Goal: Task Accomplishment & Management: Manage account settings

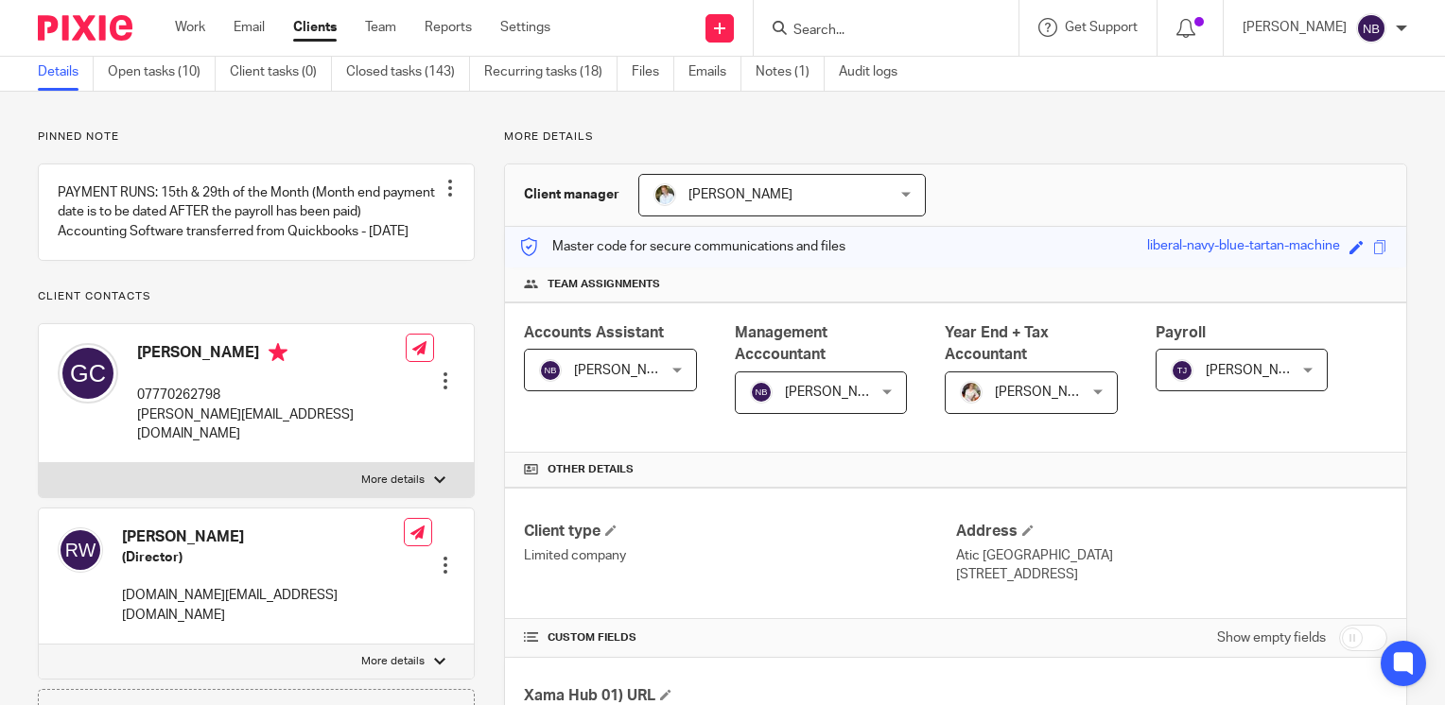
scroll to position [56, 0]
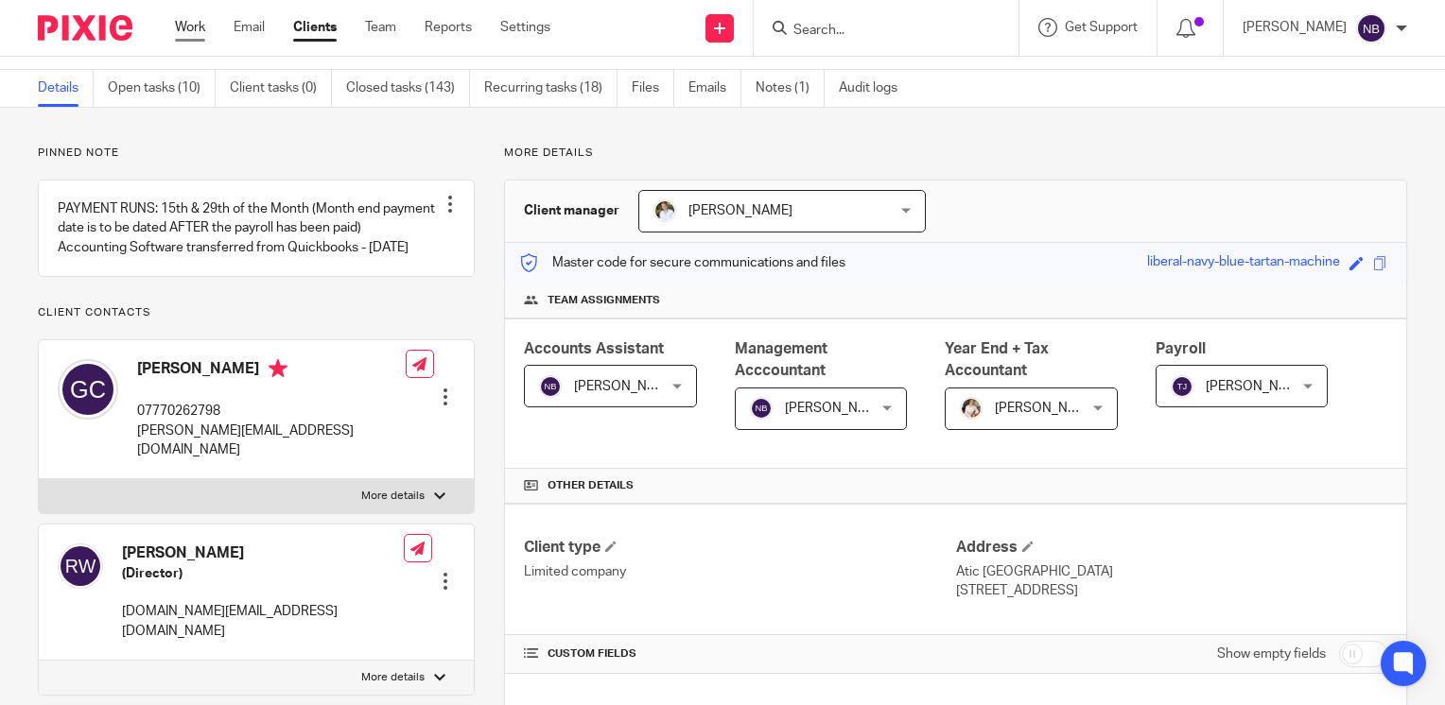
click at [186, 31] on link "Work" at bounding box center [190, 27] width 30 height 19
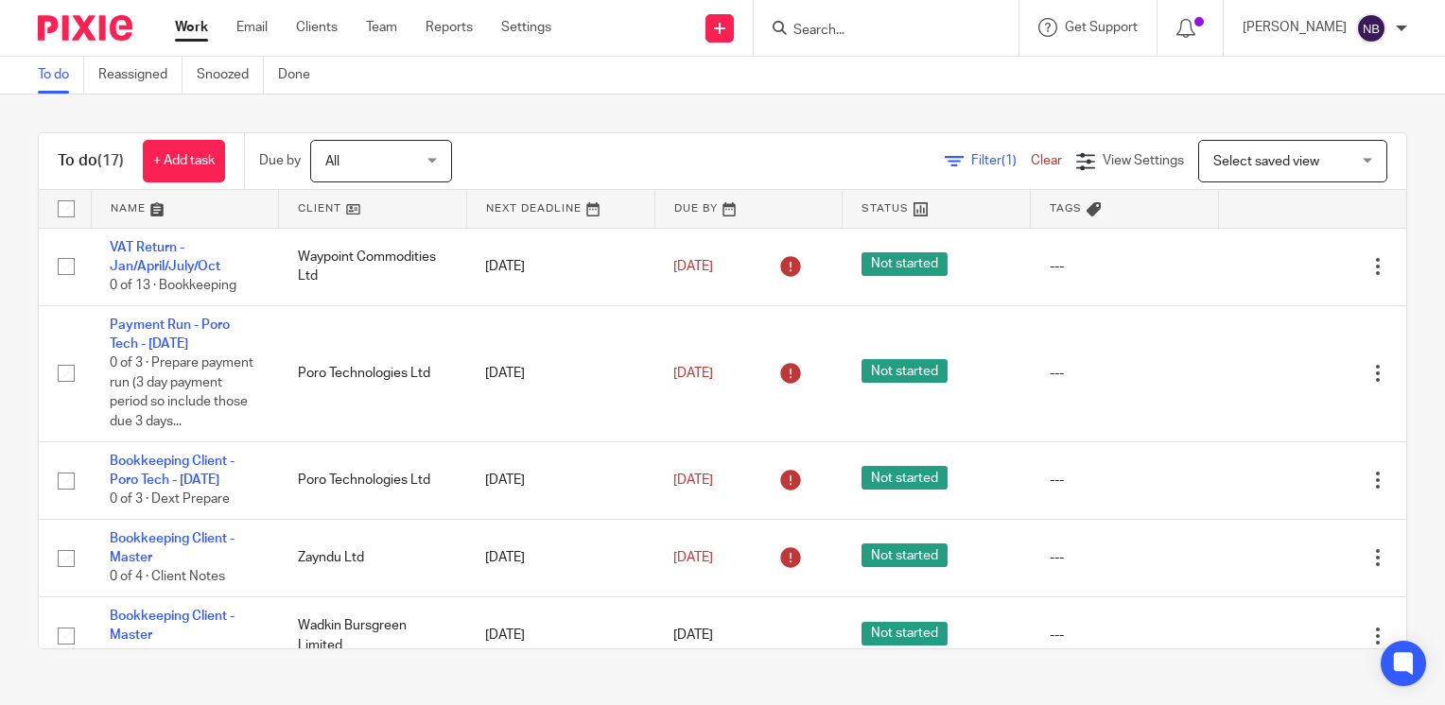
click at [300, 213] on link at bounding box center [372, 209] width 187 height 38
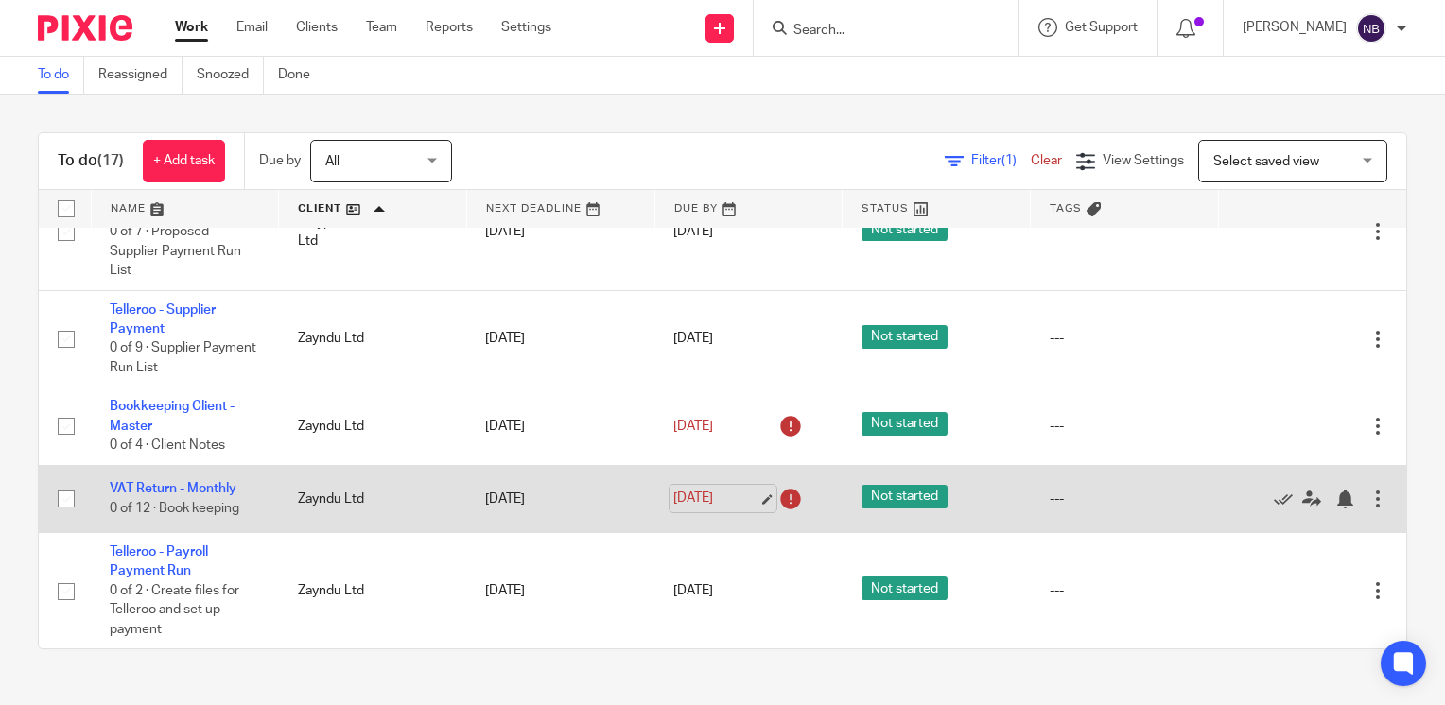
scroll to position [1329, 0]
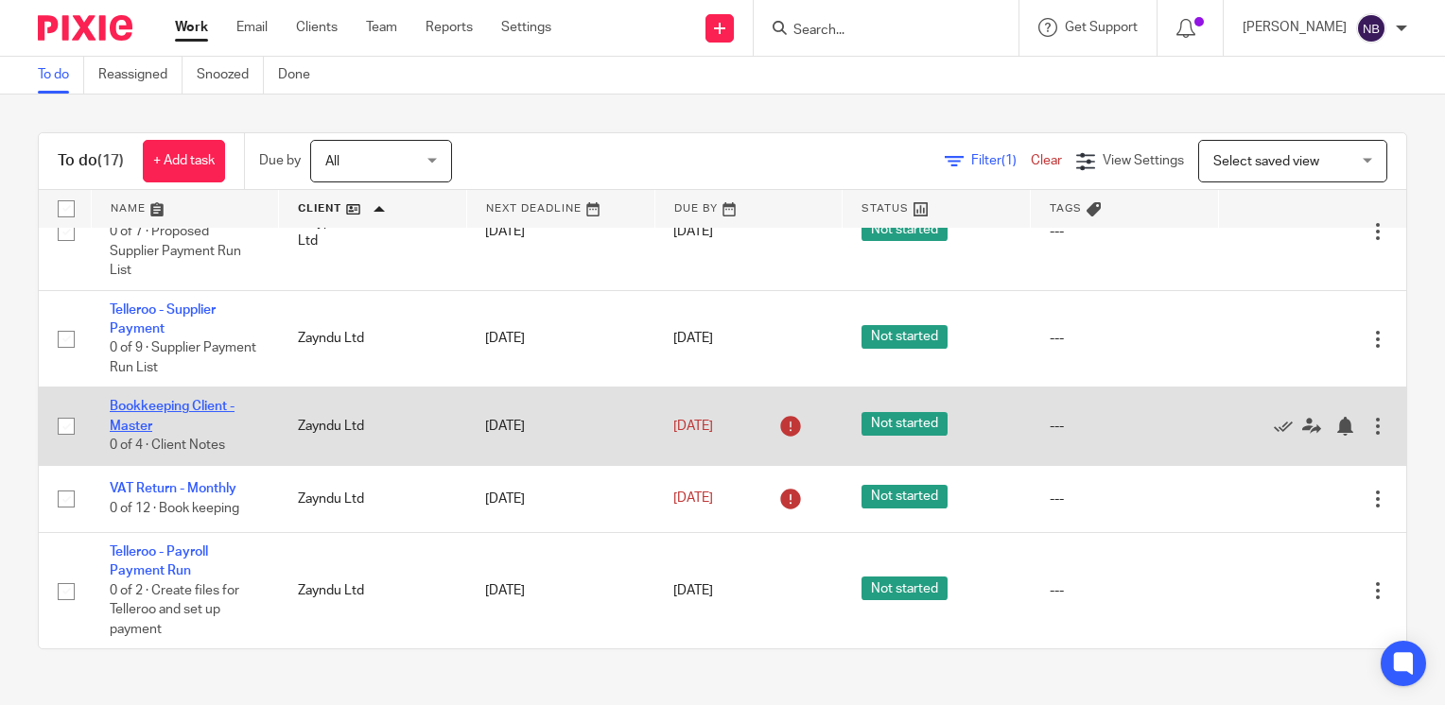
click at [128, 401] on link "Bookkeeping Client - Master" at bounding box center [172, 416] width 125 height 32
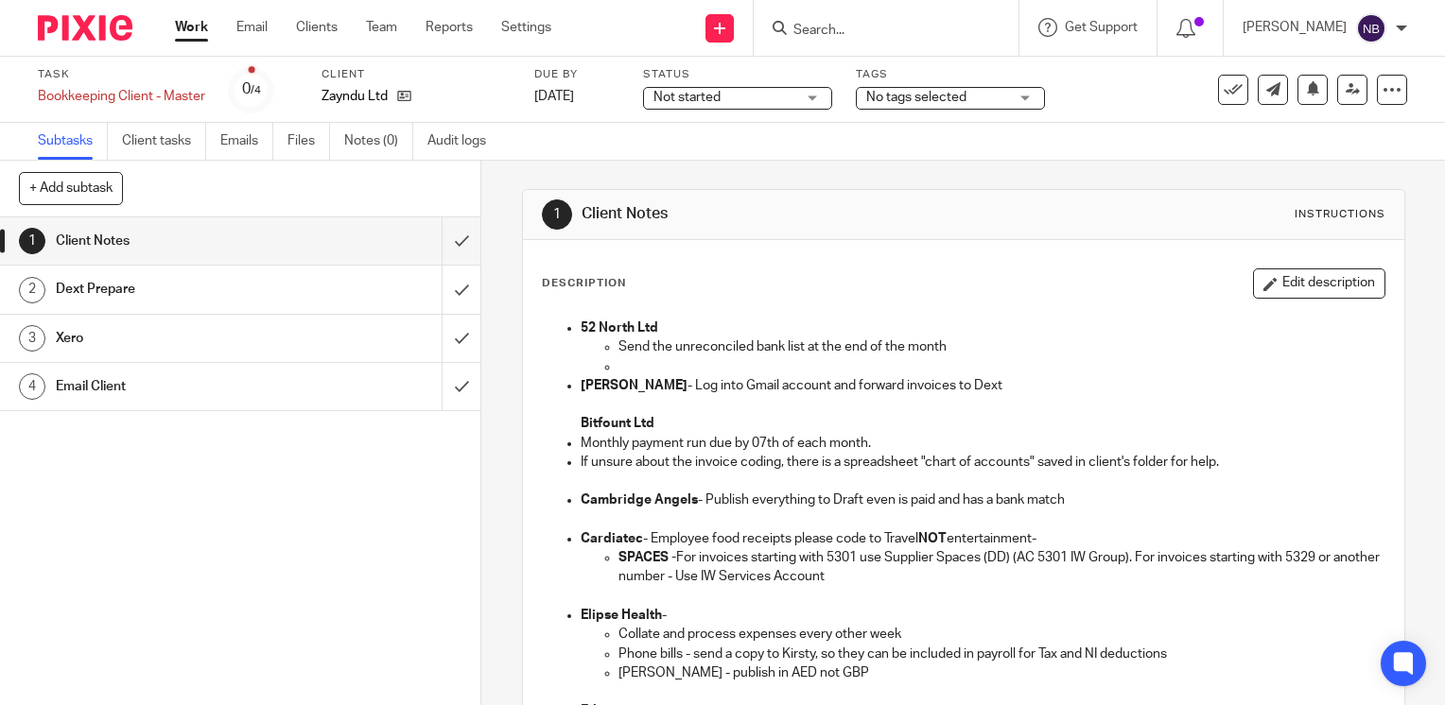
click at [190, 28] on link "Work" at bounding box center [191, 27] width 33 height 19
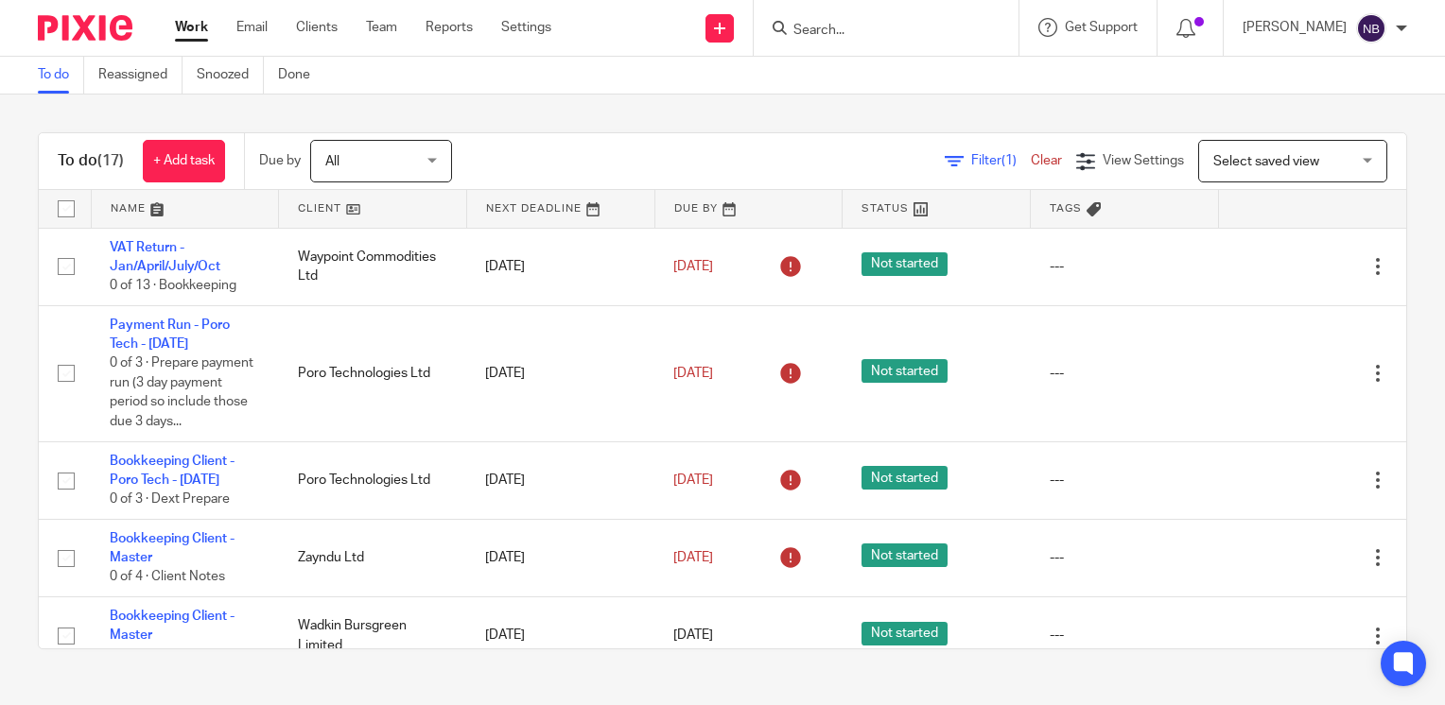
click at [321, 195] on link at bounding box center [372, 209] width 187 height 38
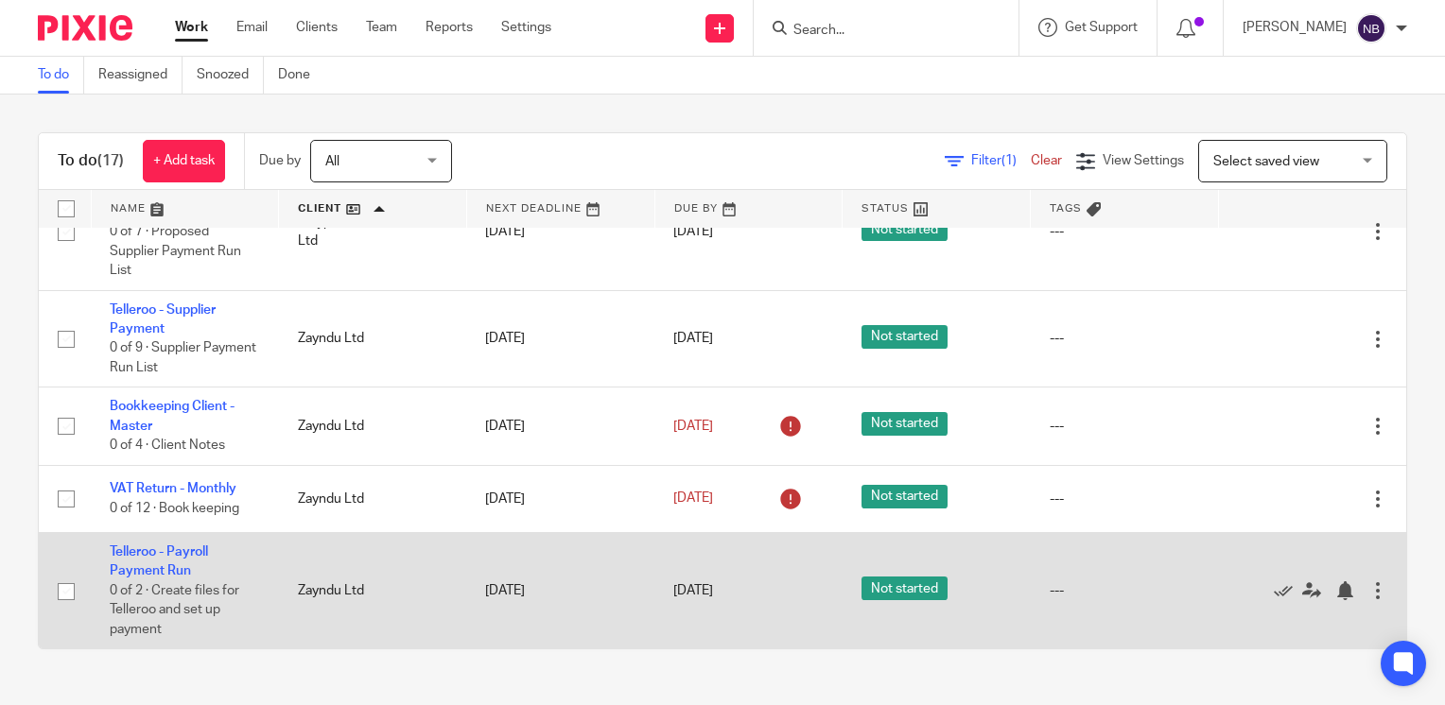
scroll to position [1329, 0]
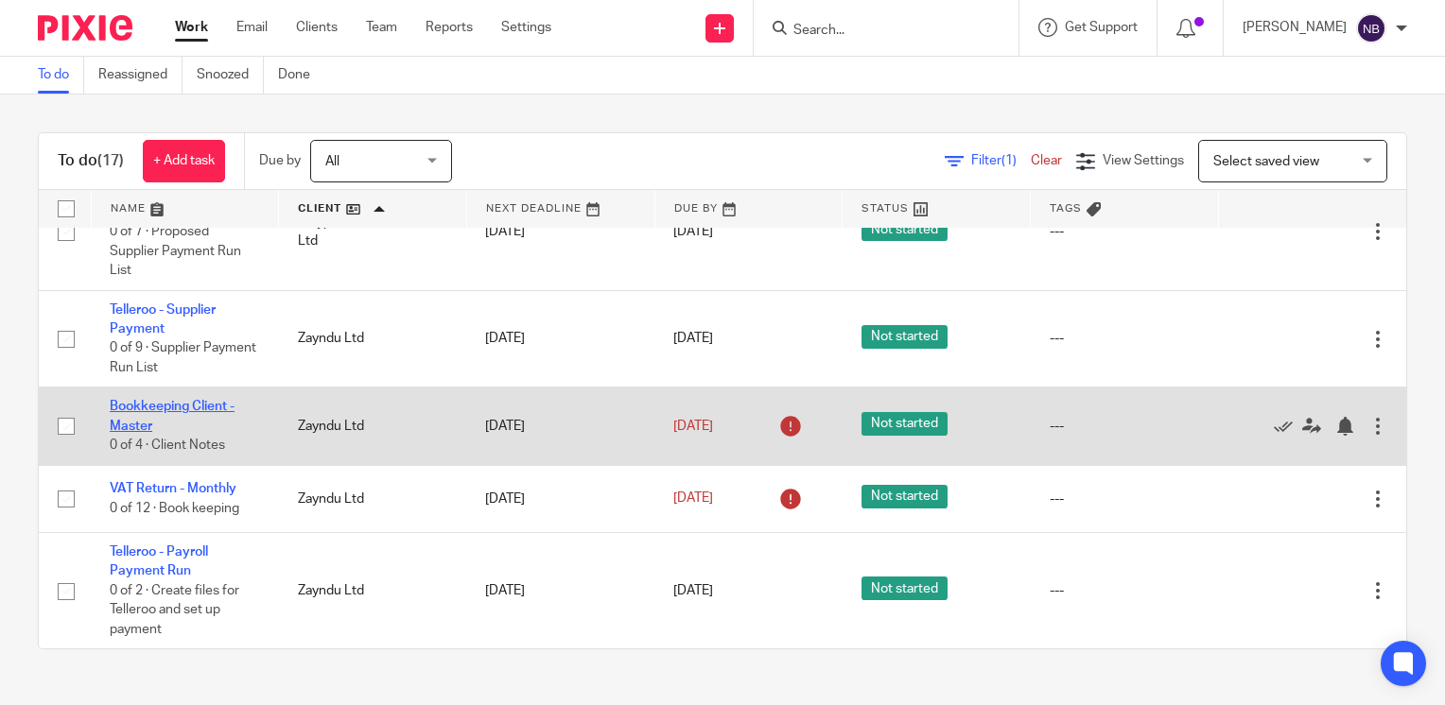
click at [144, 402] on link "Bookkeeping Client - Master" at bounding box center [172, 416] width 125 height 32
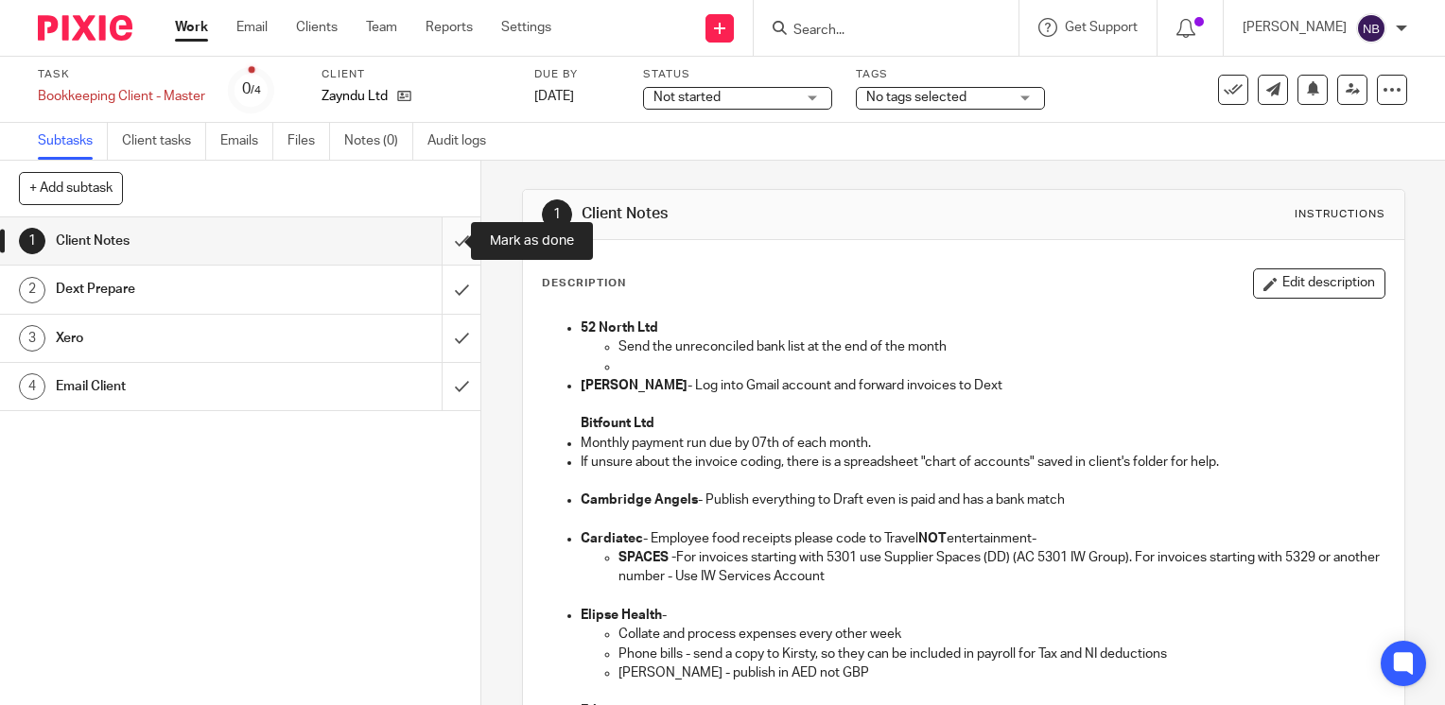
click at [441, 247] on input "submit" at bounding box center [240, 240] width 480 height 47
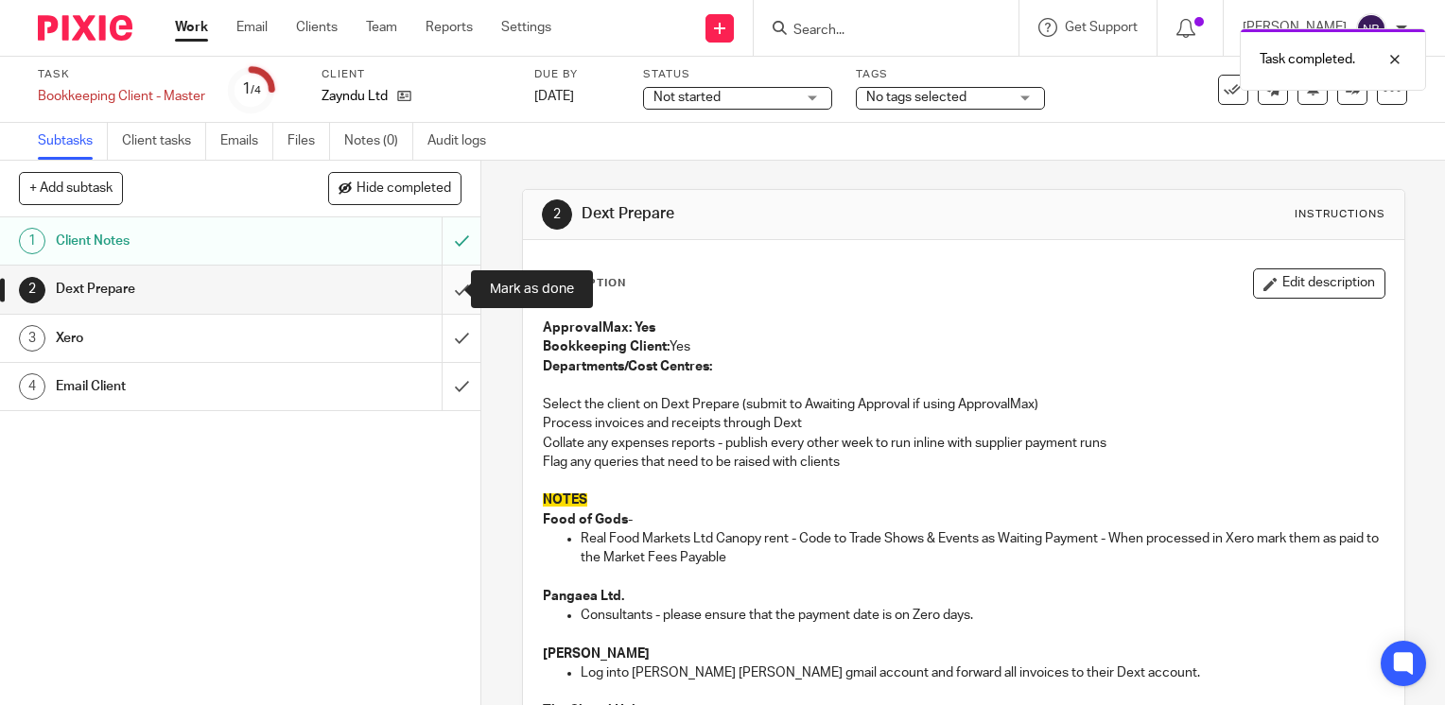
click at [435, 286] on input "submit" at bounding box center [240, 289] width 480 height 47
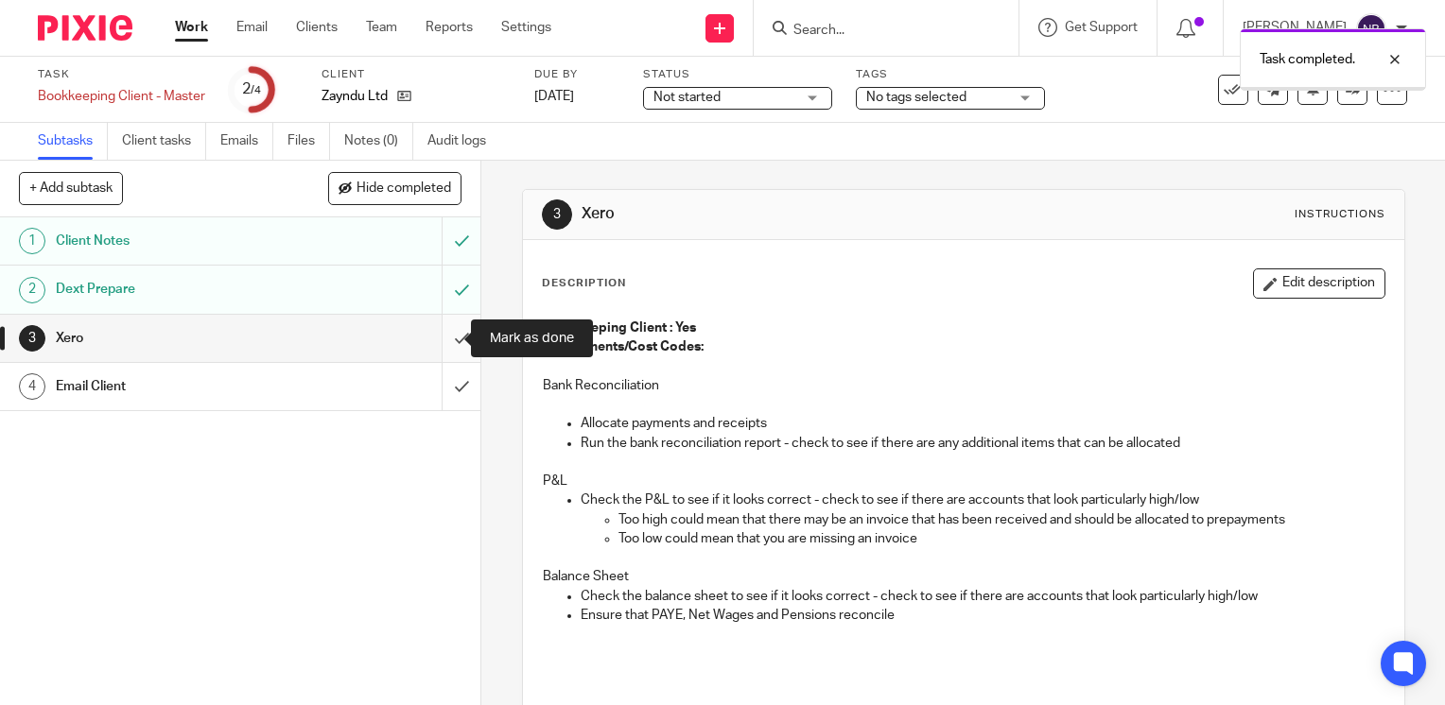
click at [442, 324] on input "submit" at bounding box center [240, 338] width 480 height 47
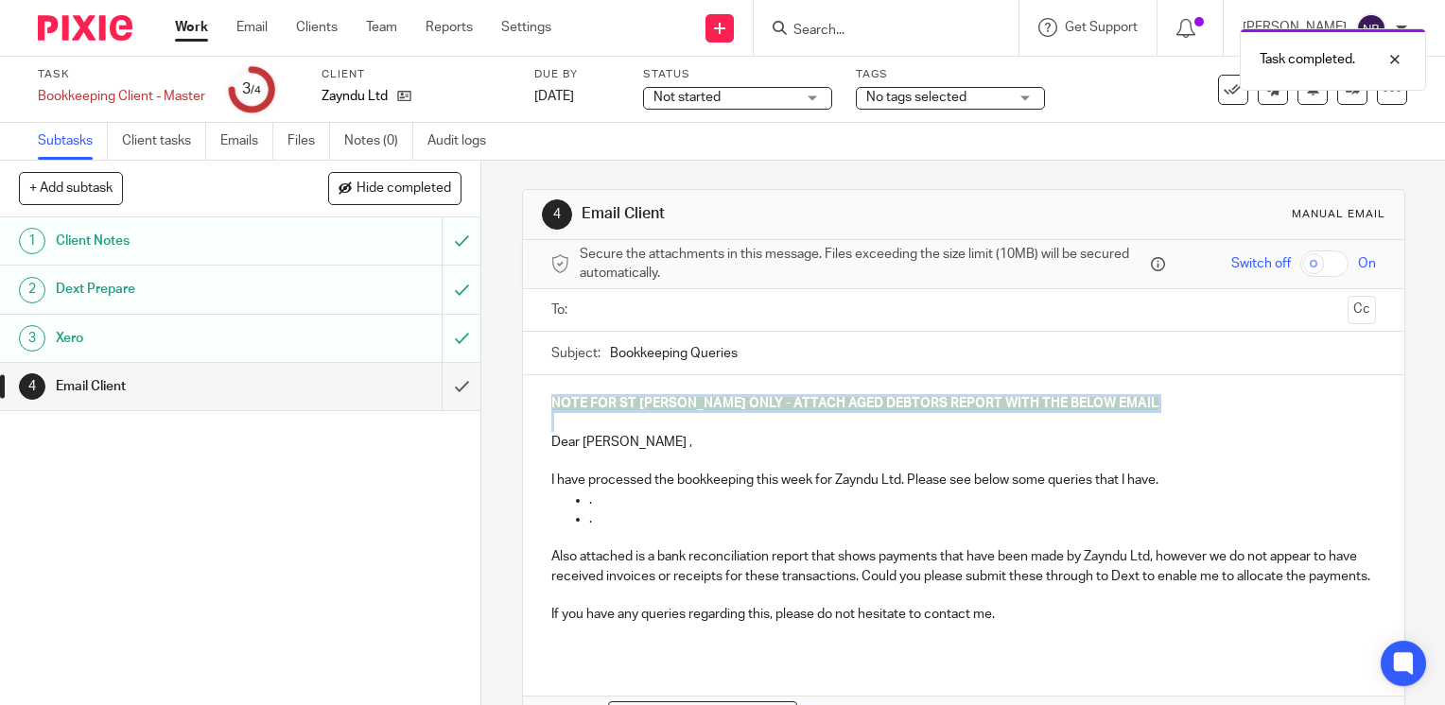
drag, startPoint x: 556, startPoint y: 429, endPoint x: 545, endPoint y: 397, distance: 34.1
click at [541, 399] on div "NOTE FOR ST [PERSON_NAME] ONLY - ATTACH AGED DEBTORS REPORT WITH THE BELOW EMAI…" at bounding box center [963, 516] width 881 height 282
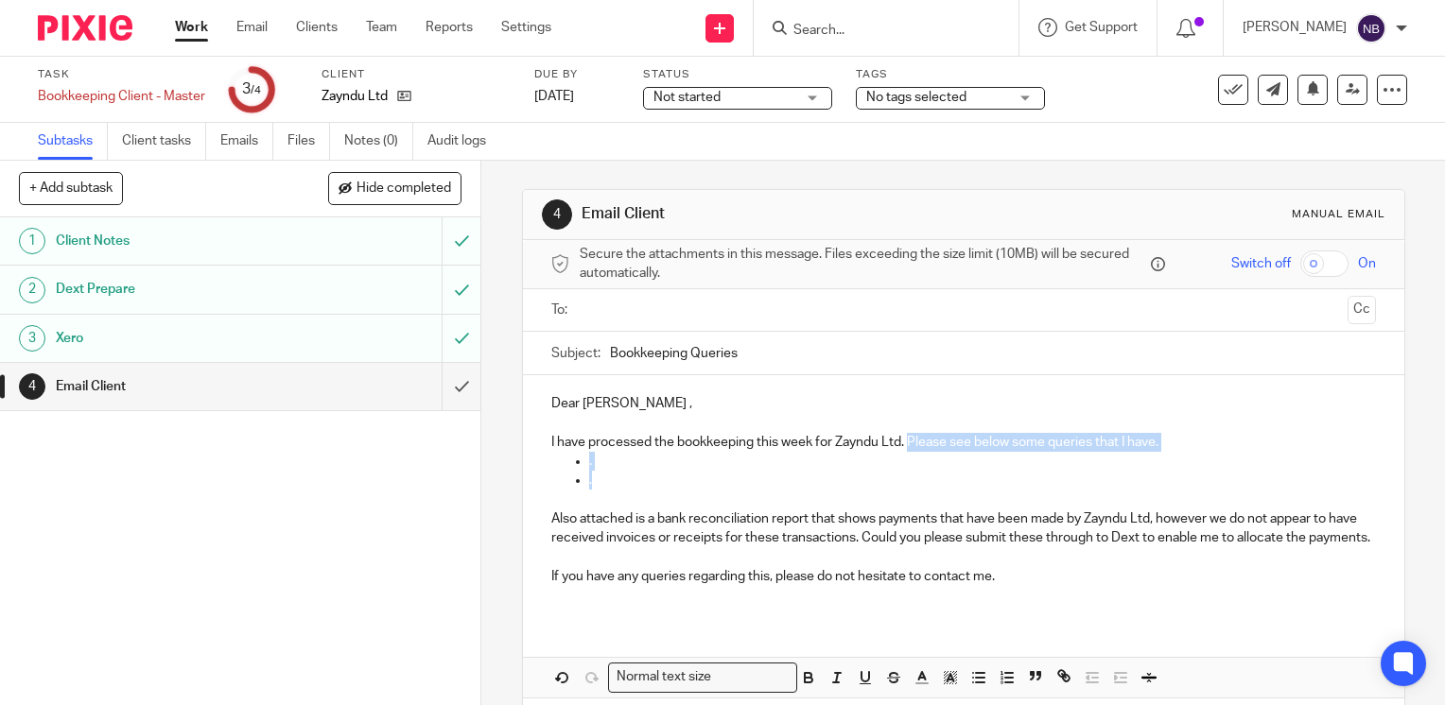
drag, startPoint x: 605, startPoint y: 484, endPoint x: 878, endPoint y: 419, distance: 280.9
click at [904, 442] on div "Dear [PERSON_NAME] , I have processed the bookkeeping this week for Zayndu Ltd.…" at bounding box center [963, 497] width 881 height 244
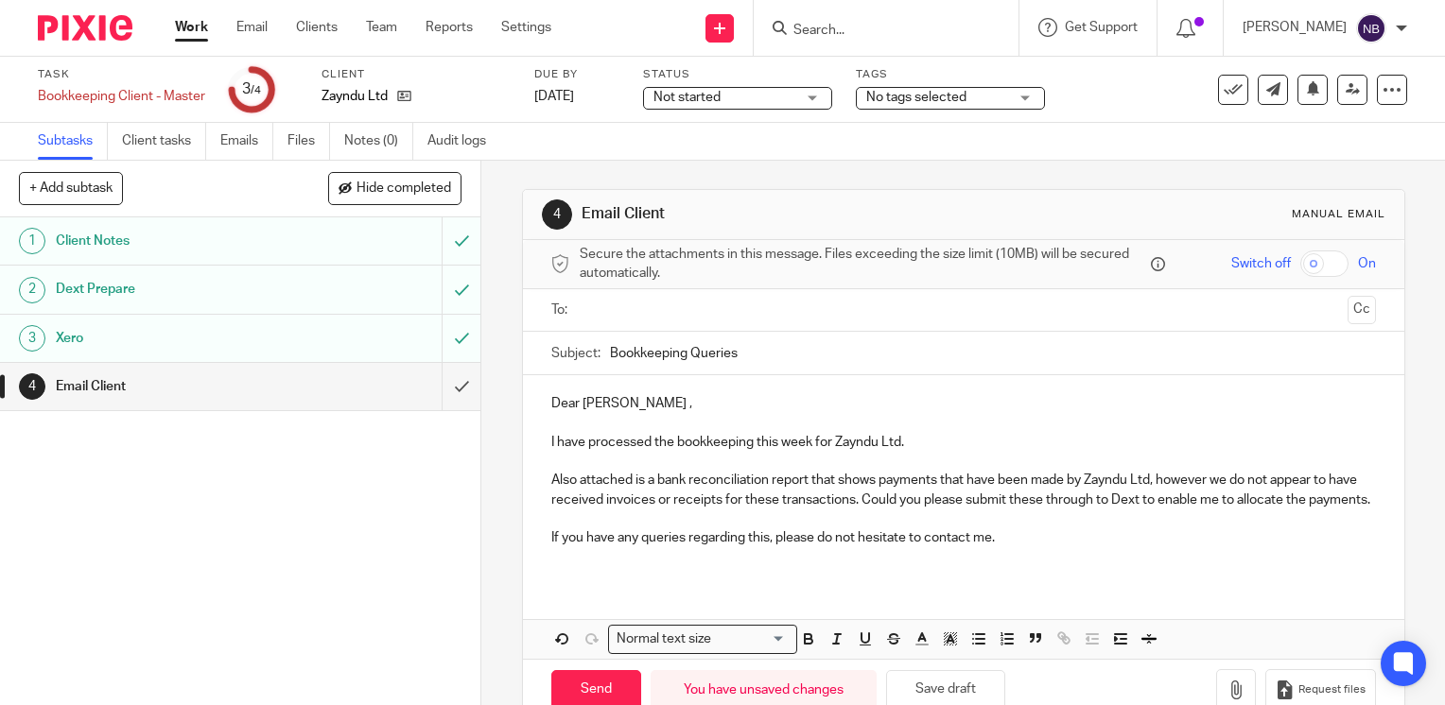
click at [551, 482] on p "Also attached is a bank reconciliation report that shows payments that have bee…" at bounding box center [963, 490] width 824 height 39
click at [581, 321] on ul at bounding box center [964, 310] width 766 height 31
click at [586, 310] on input "text" at bounding box center [962, 311] width 753 height 22
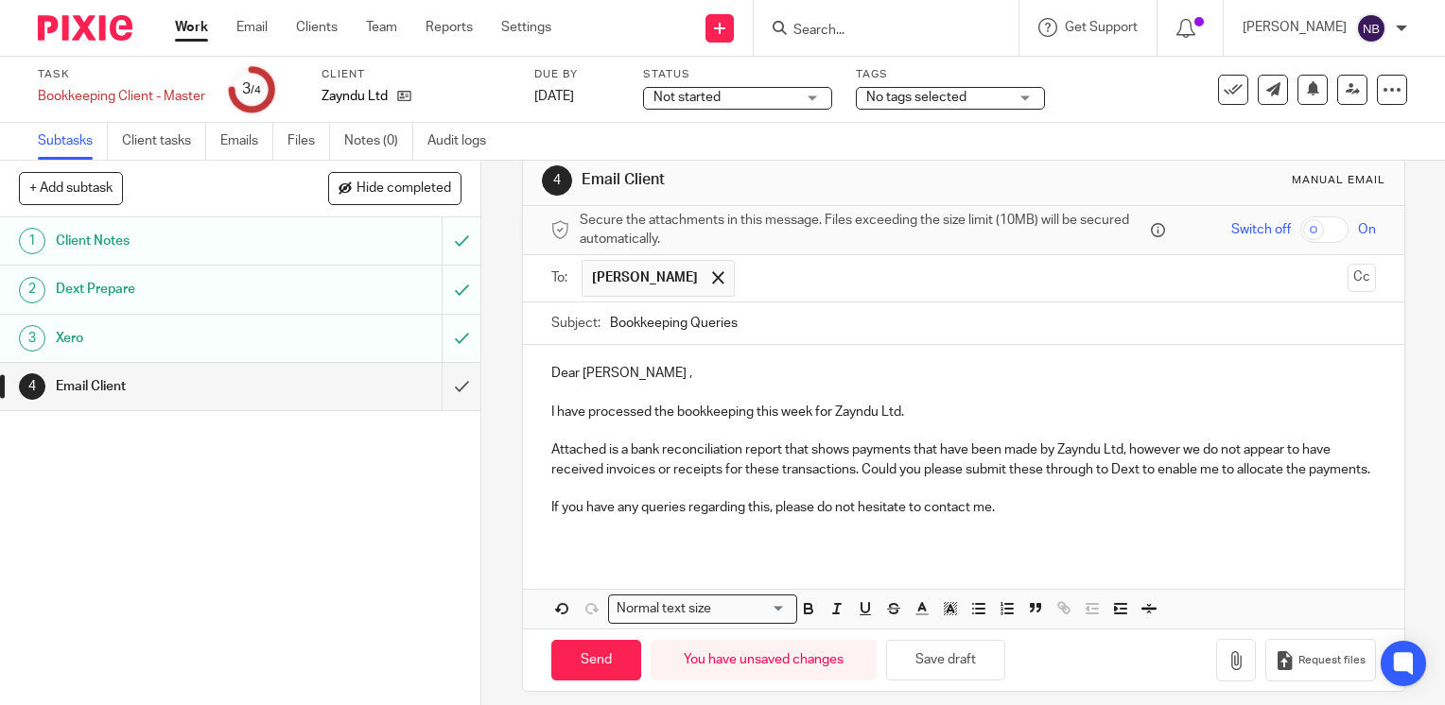
scroll to position [64, 0]
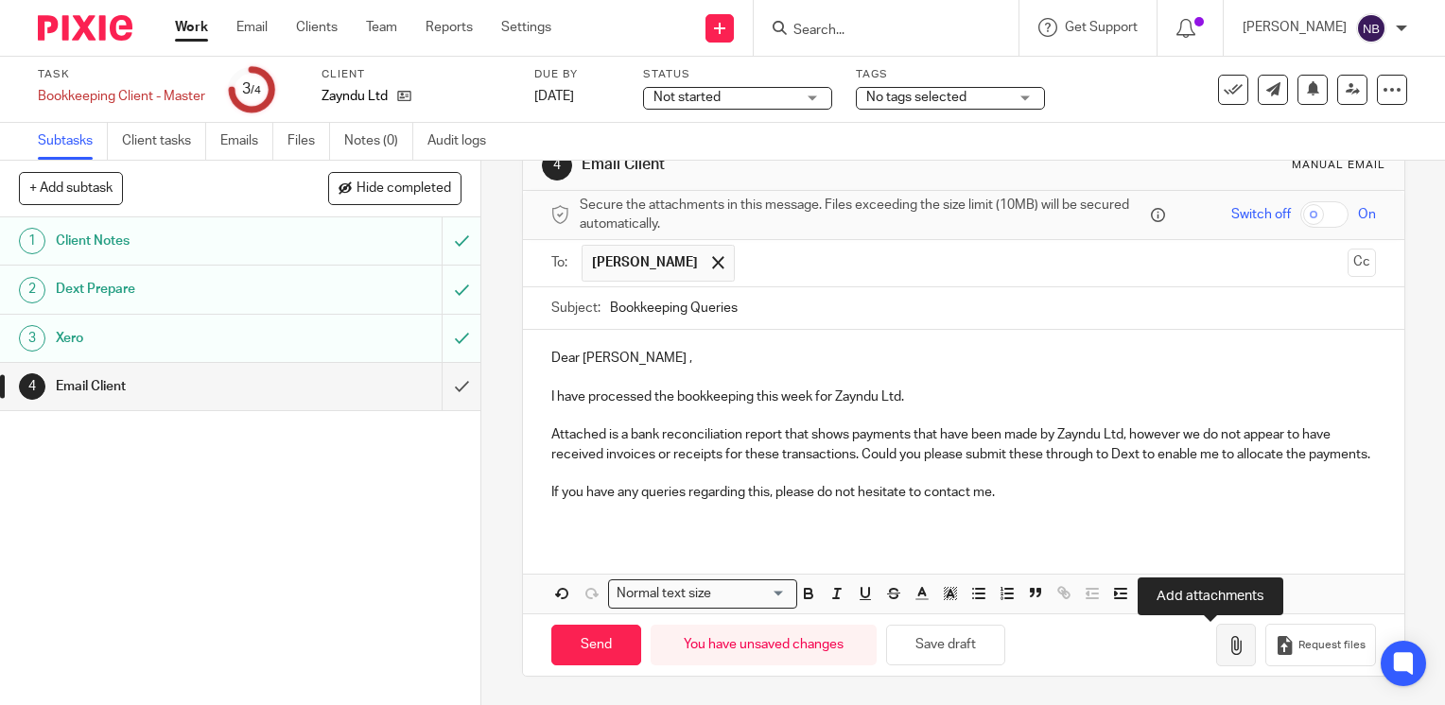
click at [1216, 650] on button "button" at bounding box center [1236, 645] width 40 height 43
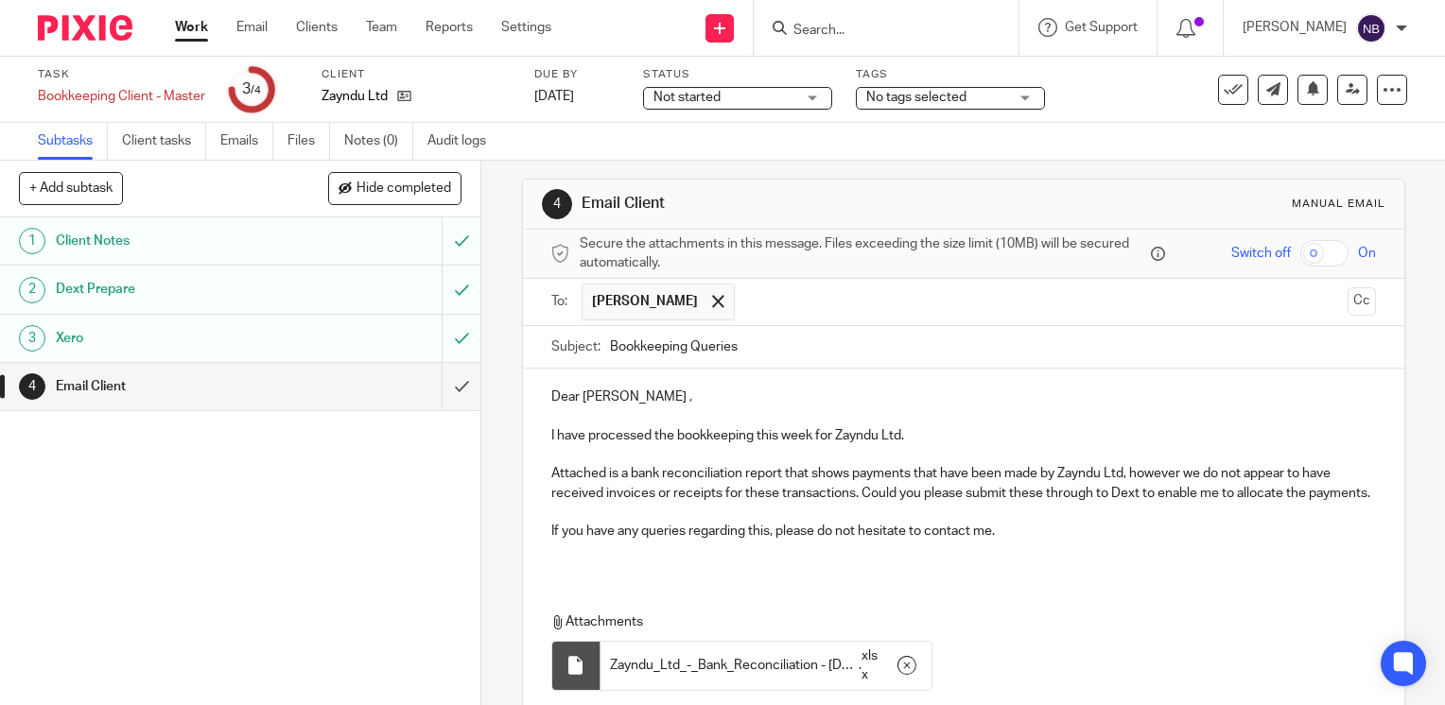
scroll to position [0, 0]
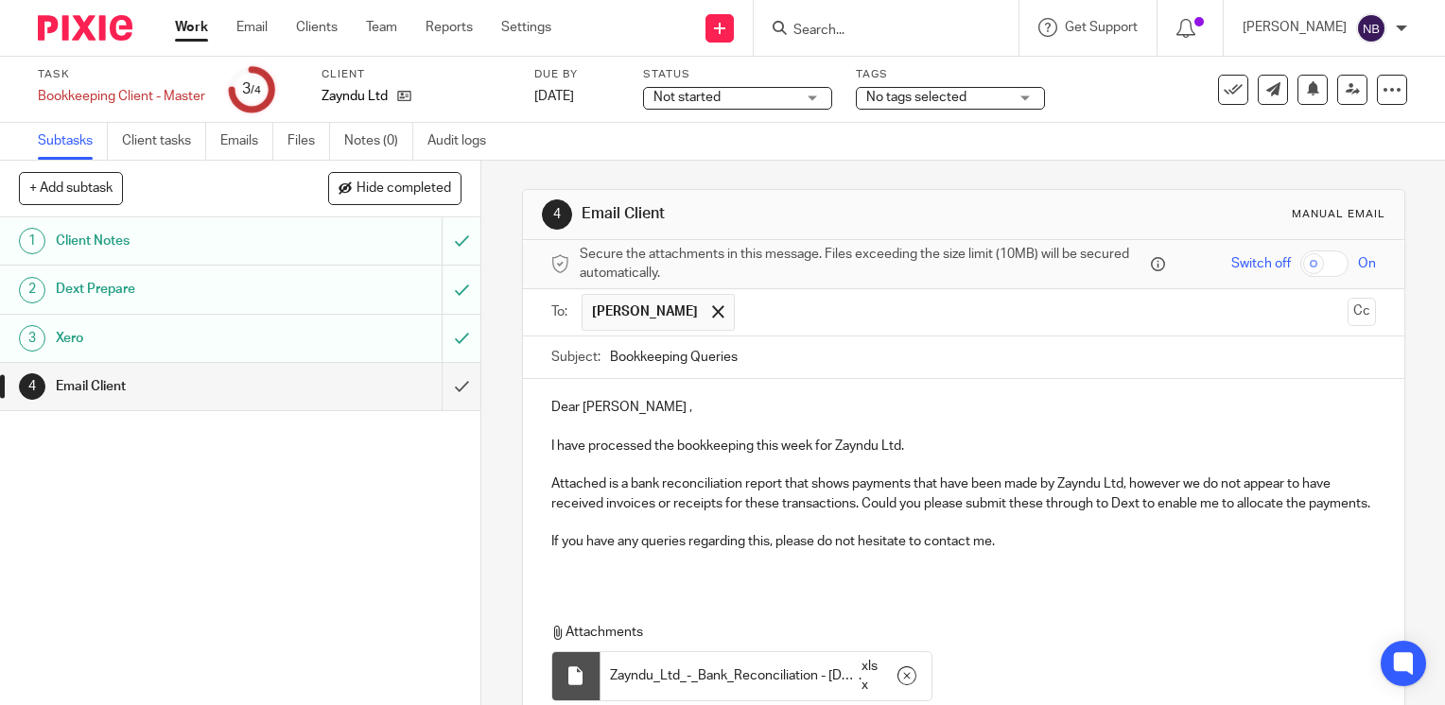
click at [512, 482] on div "4 Email Client Manual email Secure the attachments in this message. Files excee…" at bounding box center [962, 433] width 963 height 545
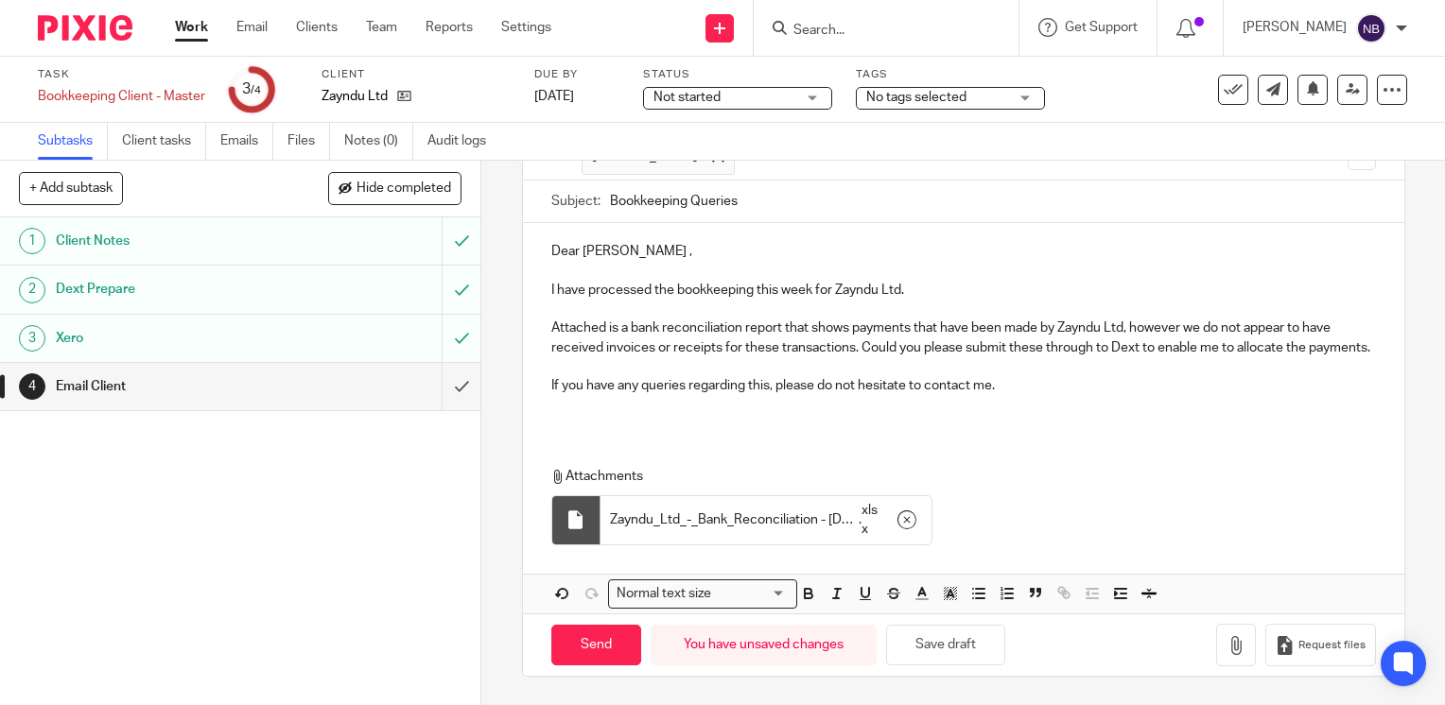
scroll to position [171, 0]
click at [595, 651] on input "Send" at bounding box center [596, 645] width 90 height 41
type input "Sent"
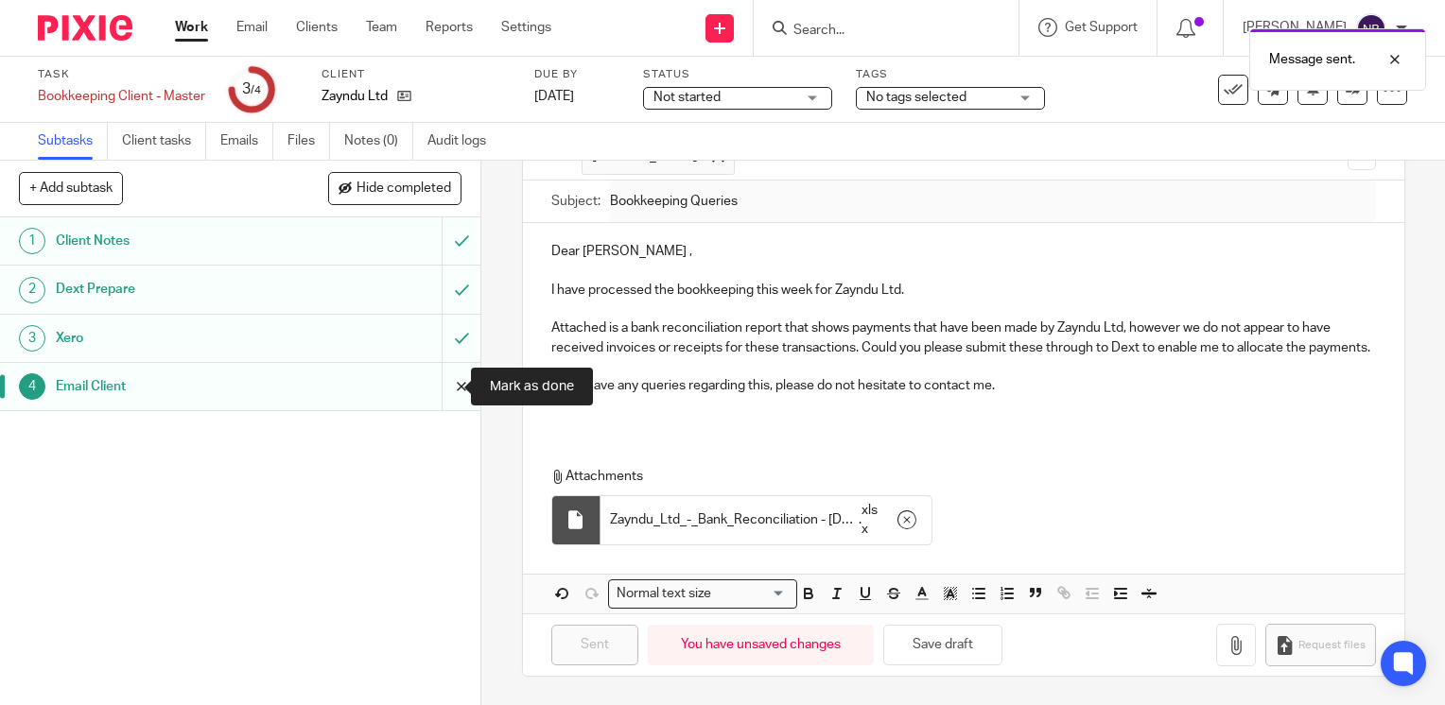
click at [441, 391] on input "submit" at bounding box center [240, 386] width 480 height 47
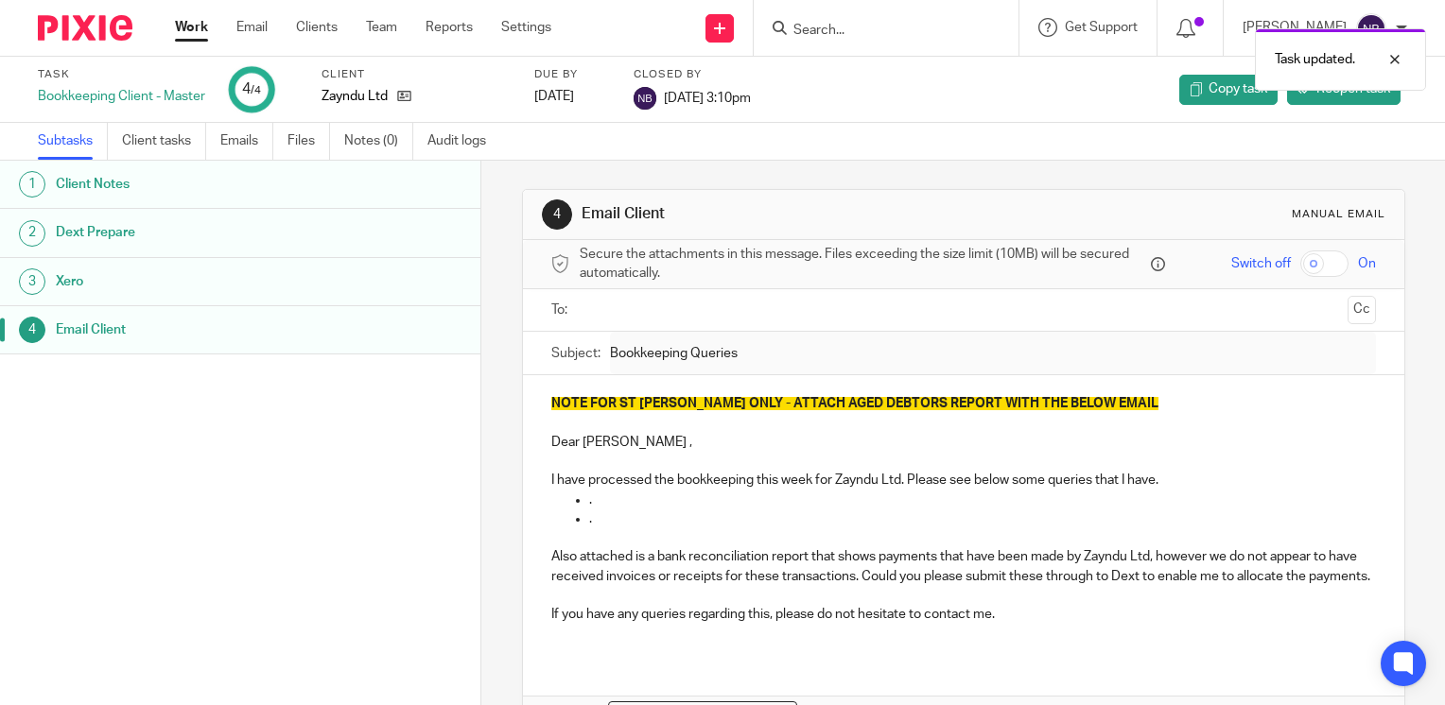
click at [182, 29] on link "Work" at bounding box center [191, 27] width 33 height 19
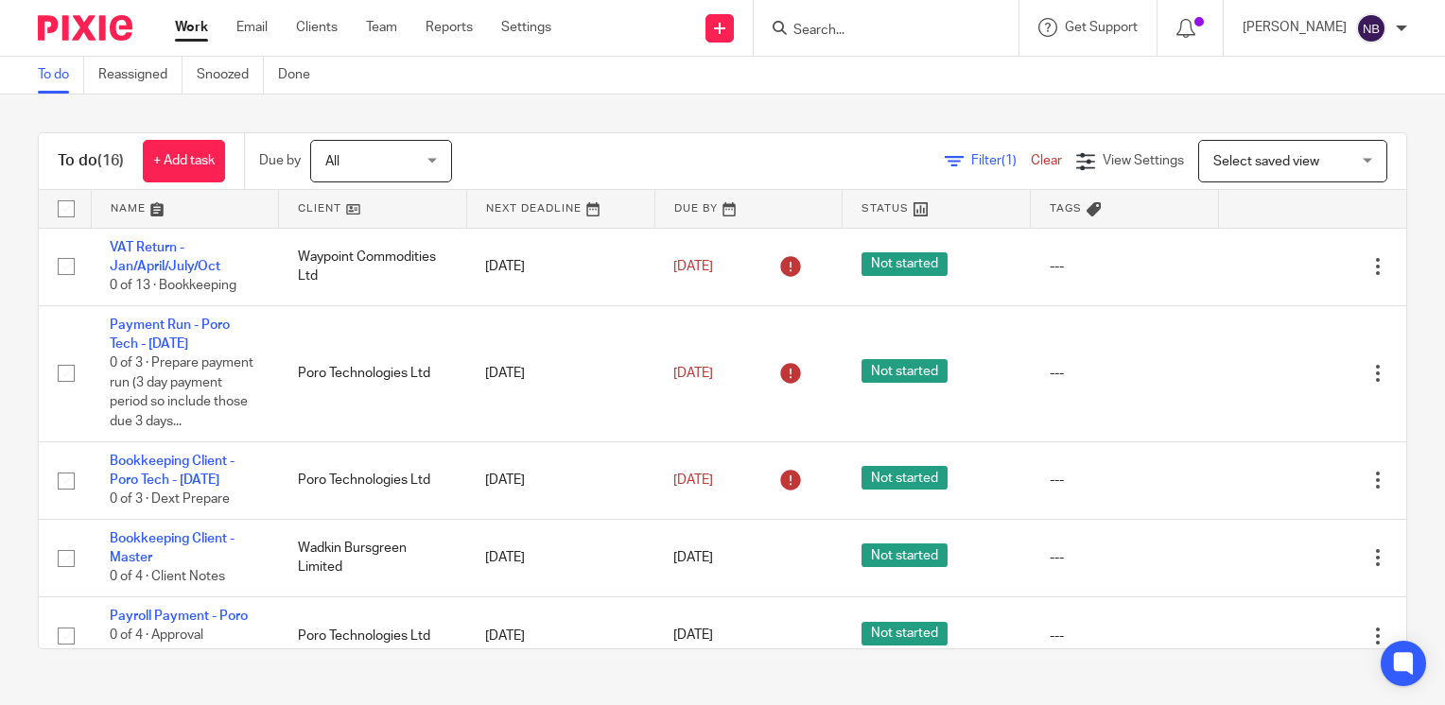
click at [321, 205] on link at bounding box center [372, 209] width 187 height 38
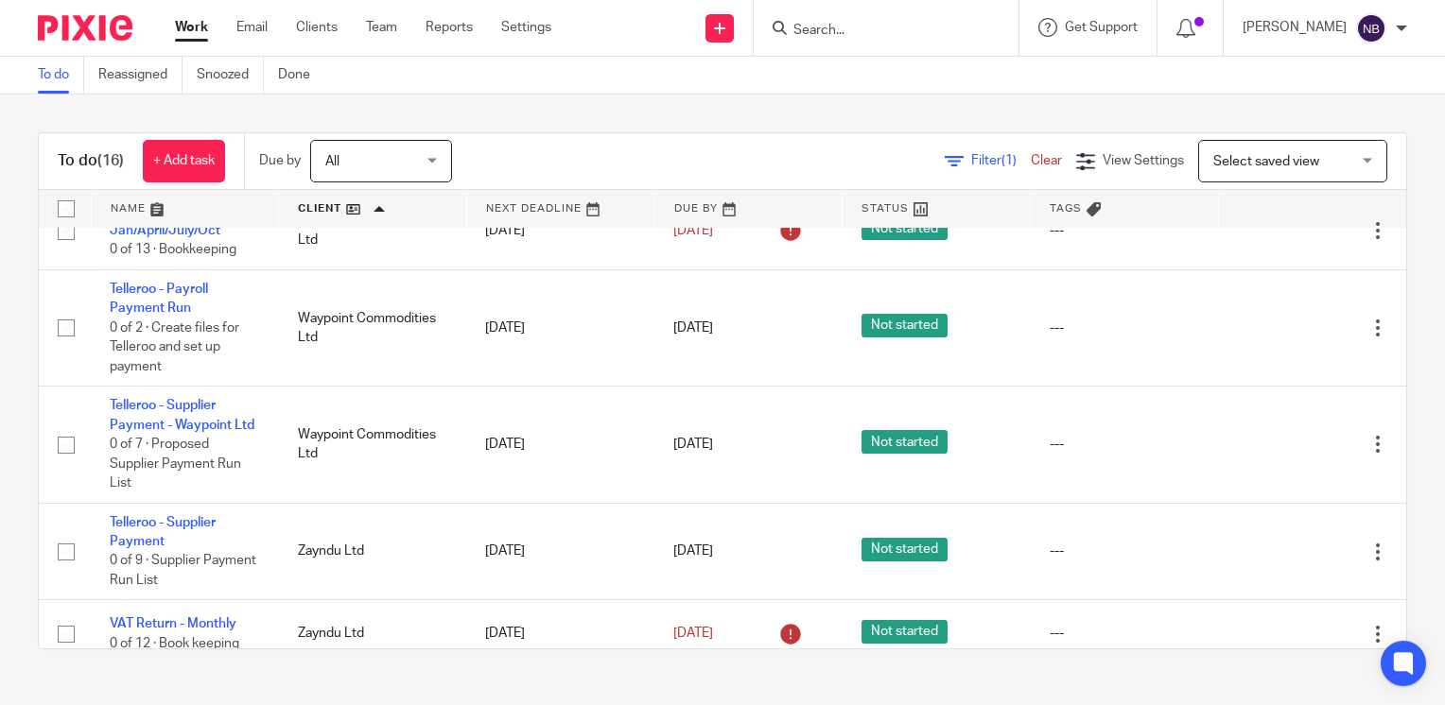
scroll to position [1251, 0]
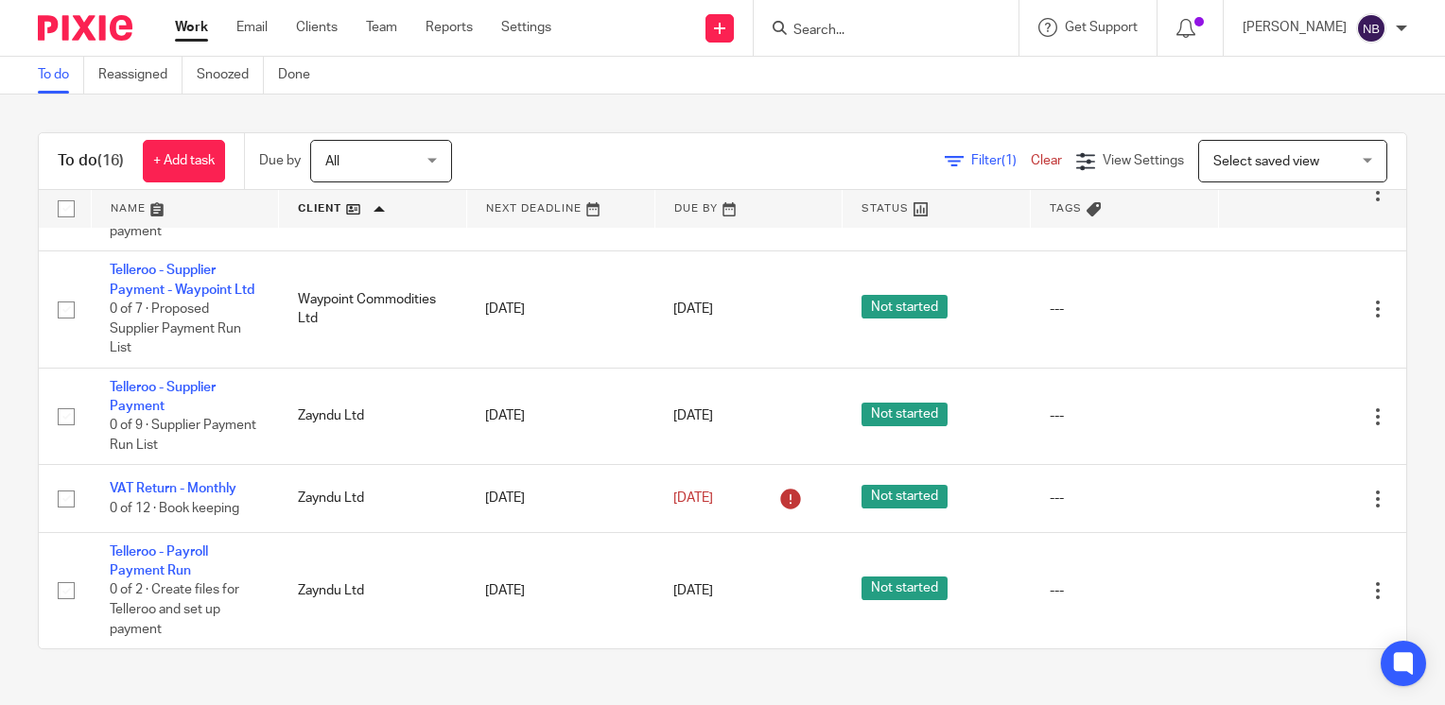
click at [128, 206] on link at bounding box center [185, 209] width 187 height 38
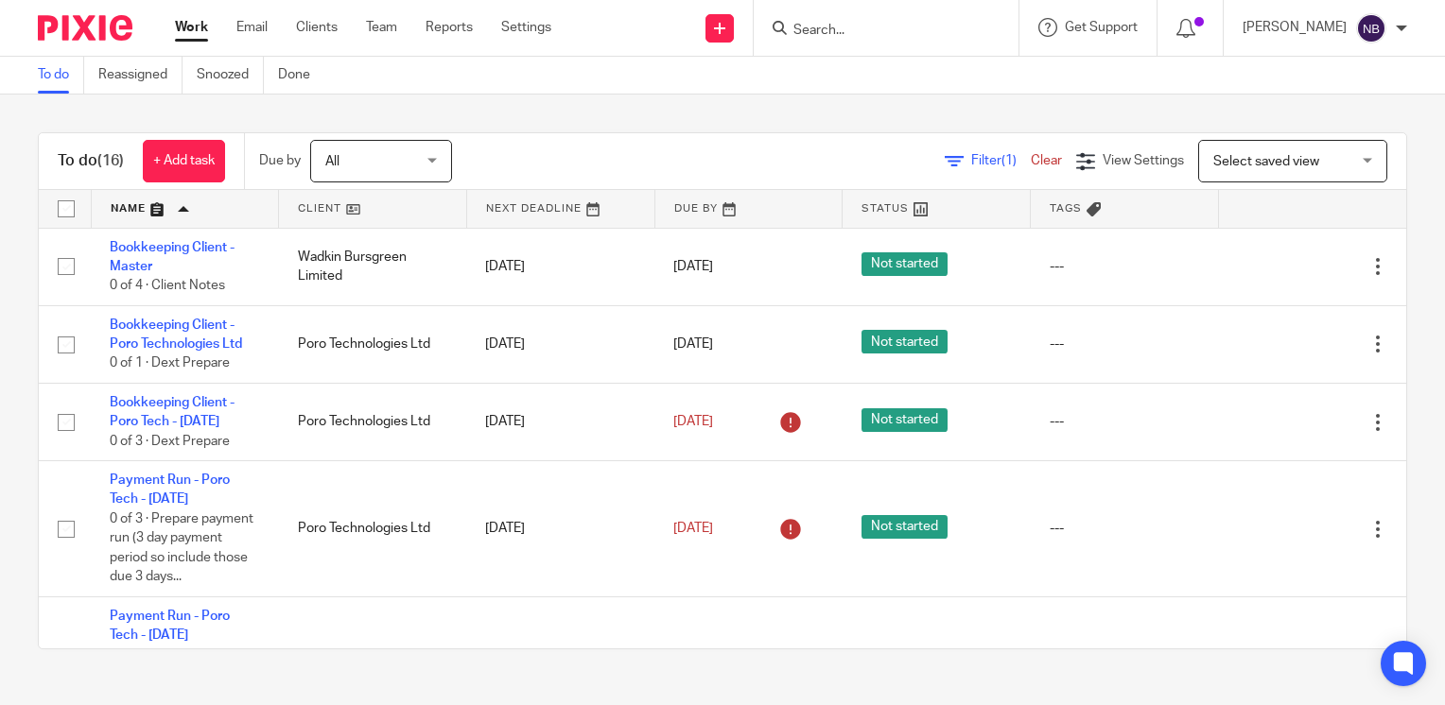
click at [128, 209] on link at bounding box center [185, 209] width 187 height 38
